Goal: Navigation & Orientation: Understand site structure

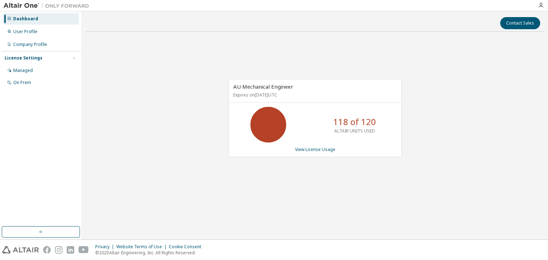
drag, startPoint x: 0, startPoint y: 0, endPoint x: 175, endPoint y: 122, distance: 213.0
click at [175, 122] on div "AU Mechanical Engineer Expires on January 1, 2026 UTC 118 of 120 ALTAIR UNITS U…" at bounding box center [315, 121] width 459 height 169
